Goal: Task Accomplishment & Management: Use online tool/utility

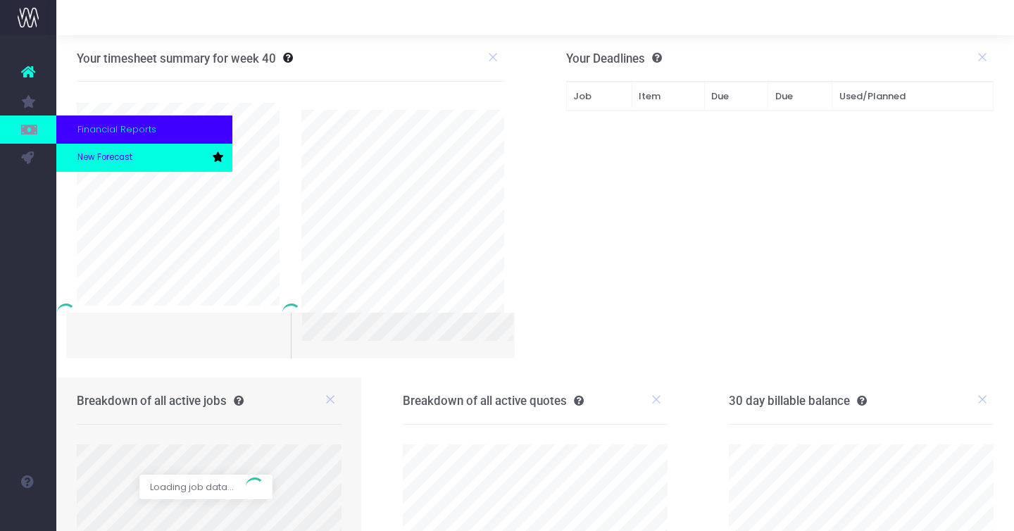
click at [101, 158] on span "New Forecast" at bounding box center [104, 157] width 55 height 13
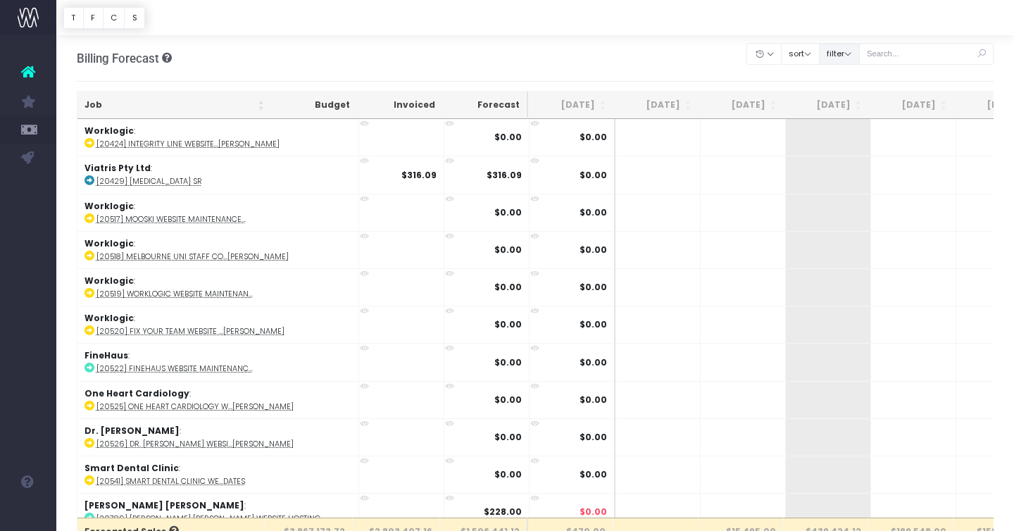
click at [857, 54] on button "filter" at bounding box center [839, 54] width 41 height 22
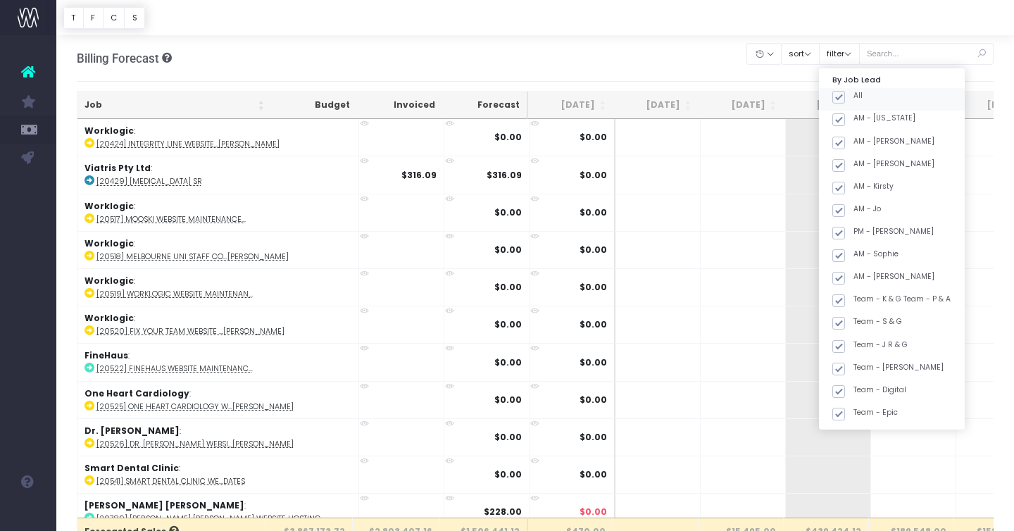
click at [845, 96] on span at bounding box center [838, 97] width 13 height 13
click at [853, 96] on input "All" at bounding box center [857, 94] width 9 height 9
checkbox input "false"
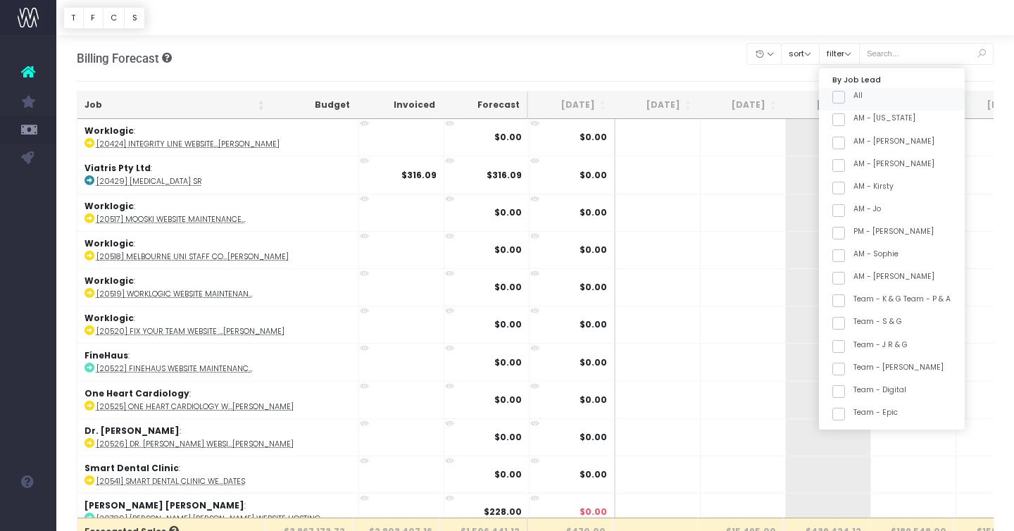
checkbox input "false"
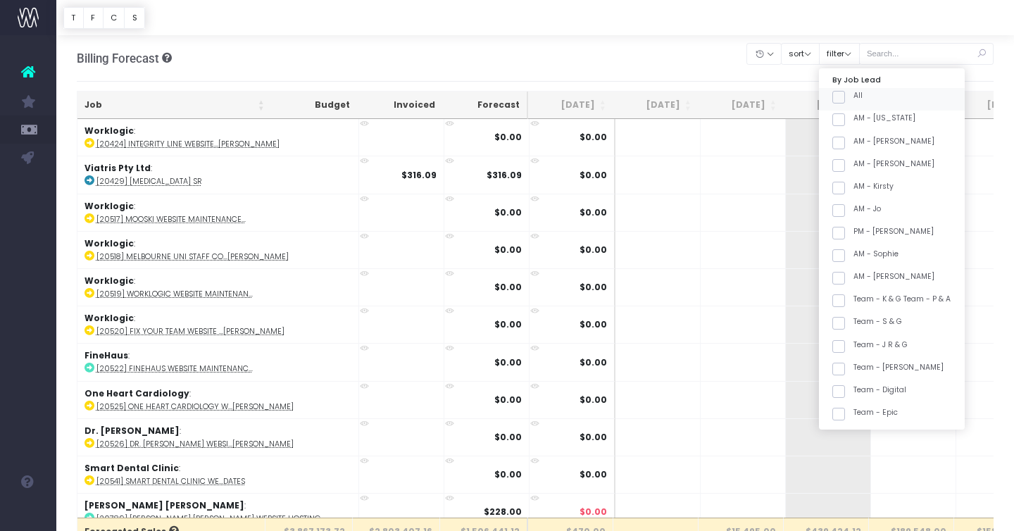
checkbox input "false"
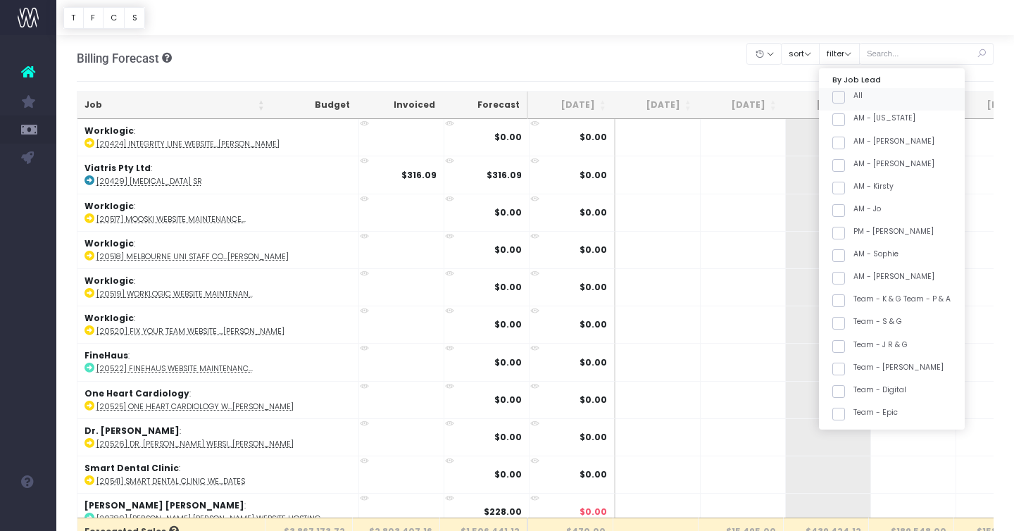
checkbox input "false"
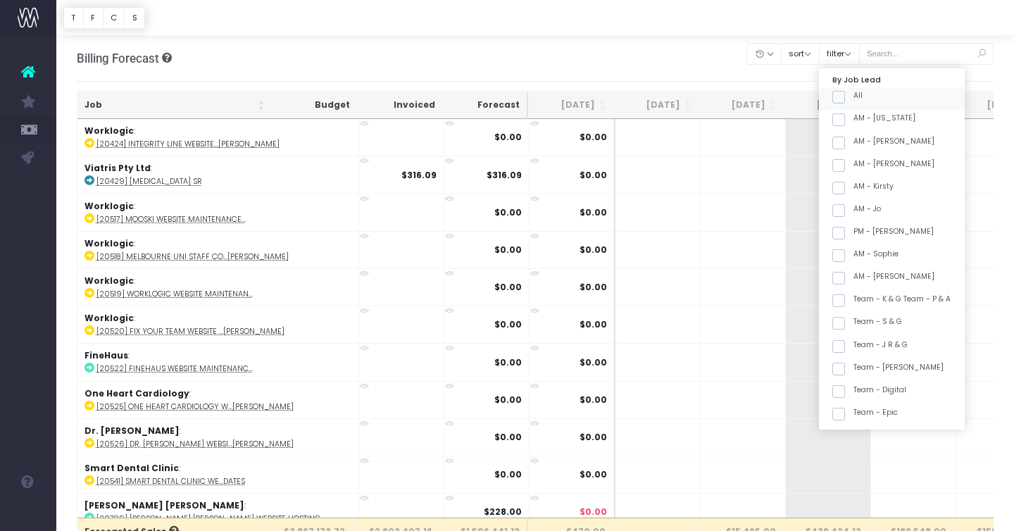
checkbox input "false"
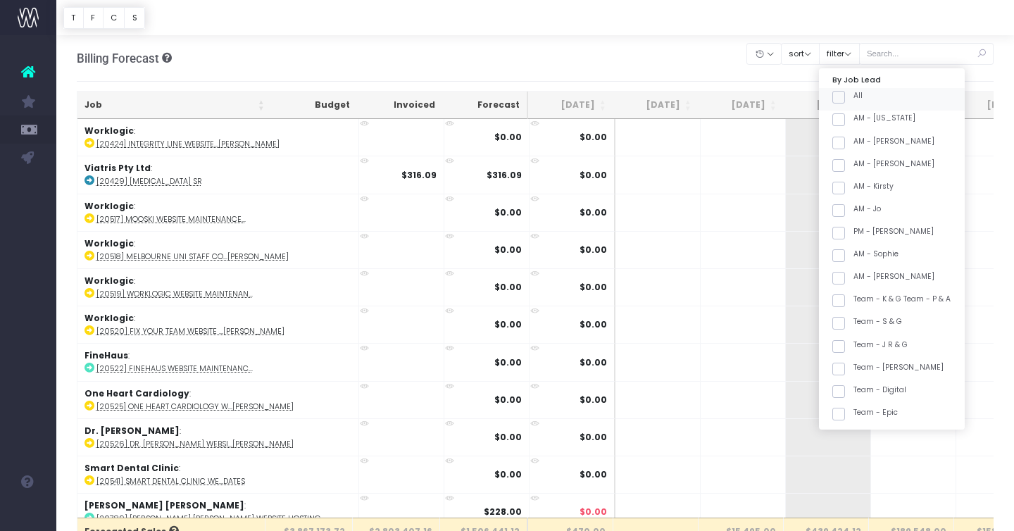
checkbox input "false"
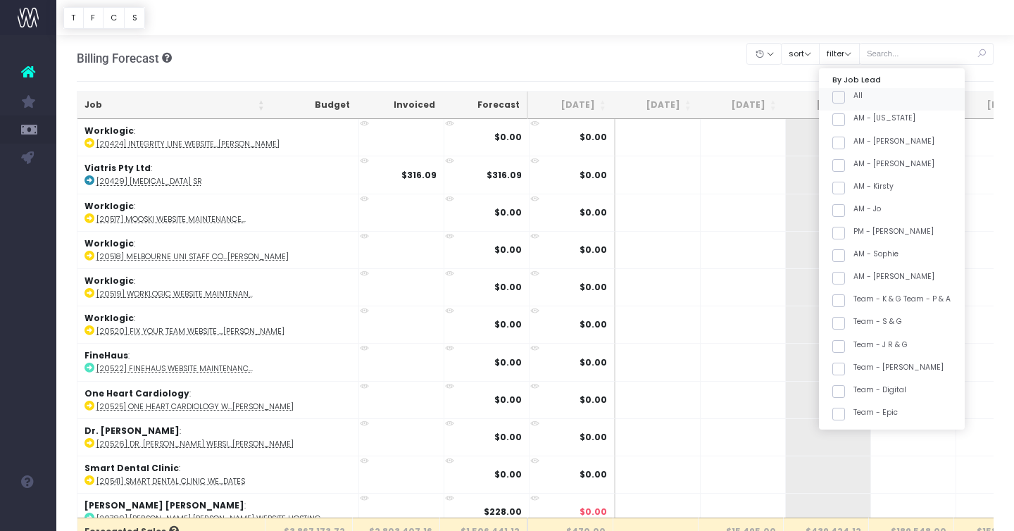
checkbox input "false"
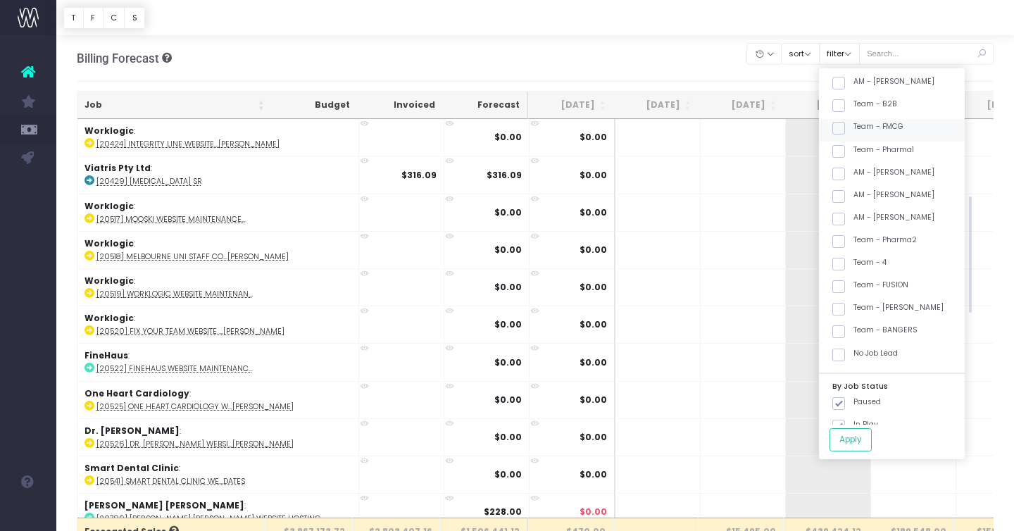
scroll to position [403, 0]
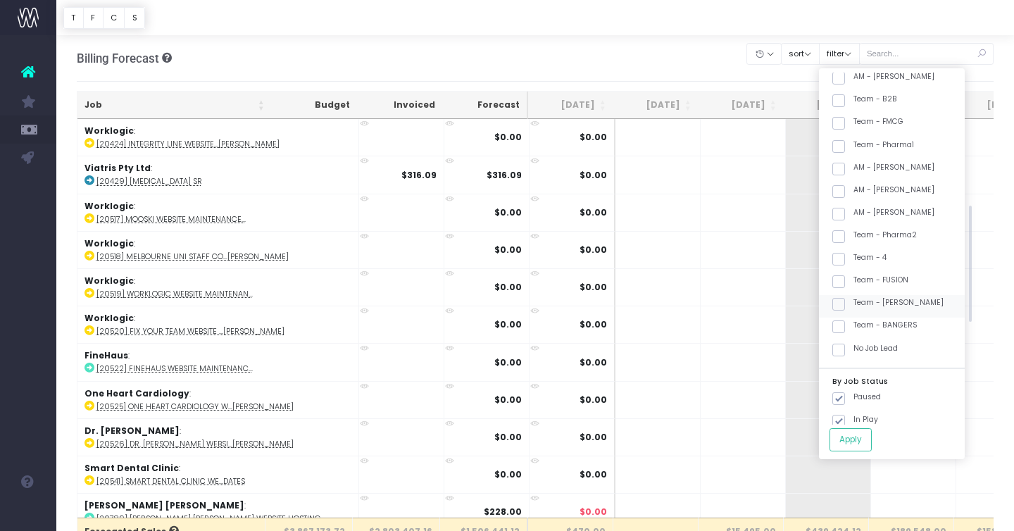
click at [889, 303] on label "Team - [PERSON_NAME]" at bounding box center [887, 302] width 111 height 11
click at [863, 303] on input "Team - [PERSON_NAME]" at bounding box center [857, 301] width 9 height 9
checkbox input "true"
click at [858, 444] on button "Apply" at bounding box center [850, 439] width 42 height 23
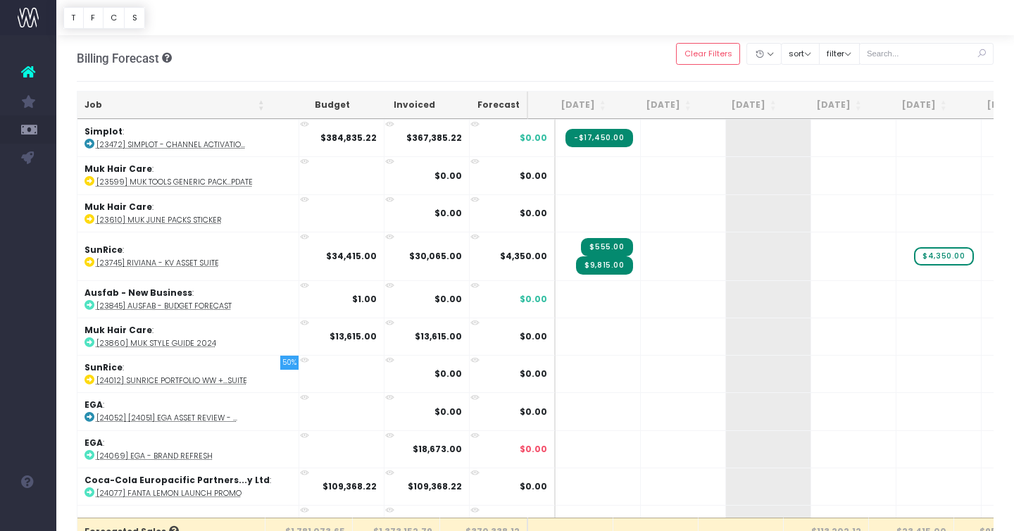
click at [182, 96] on th "Job" at bounding box center [174, 105] width 194 height 27
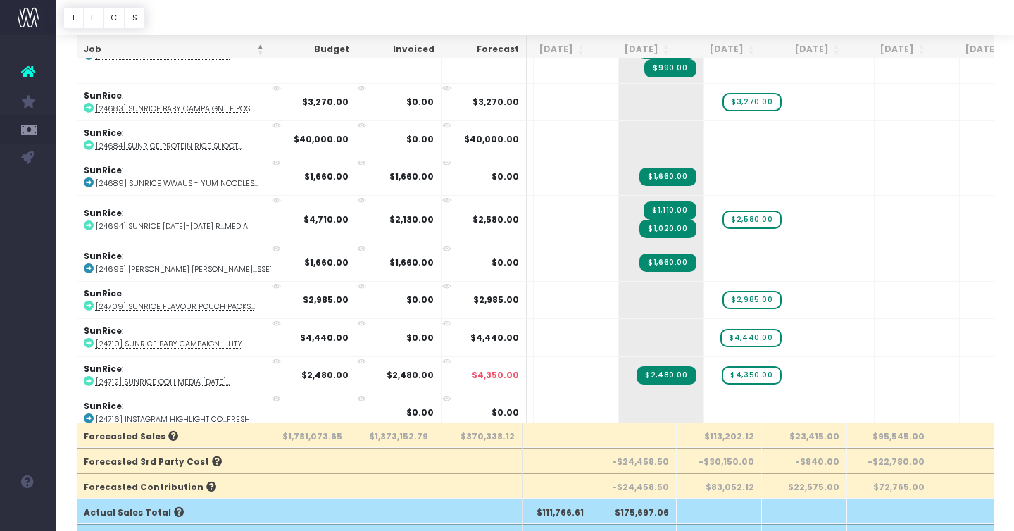
scroll to position [97, 0]
